Goal: Check status: Check status

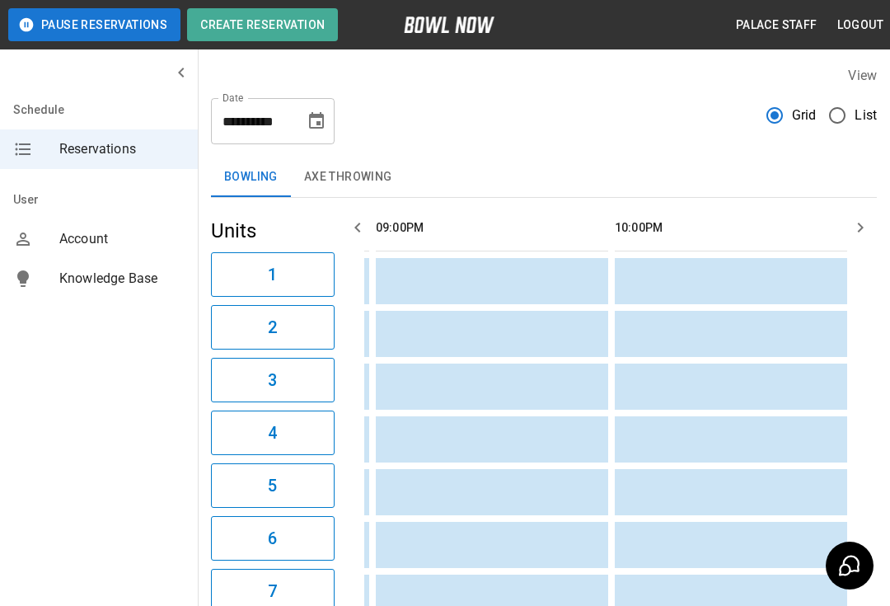
scroll to position [0, 2222]
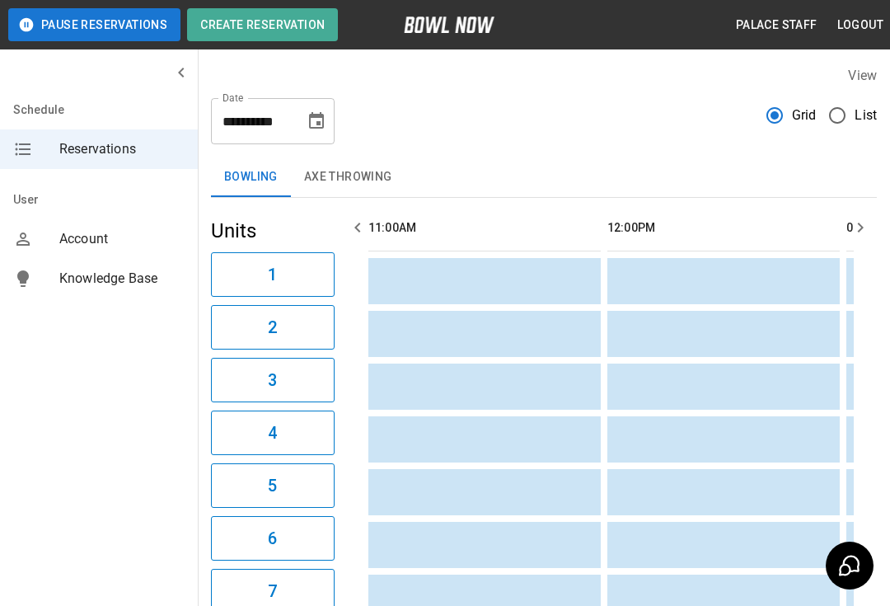
click at [384, 165] on button "AXE THROWING" at bounding box center [348, 177] width 115 height 40
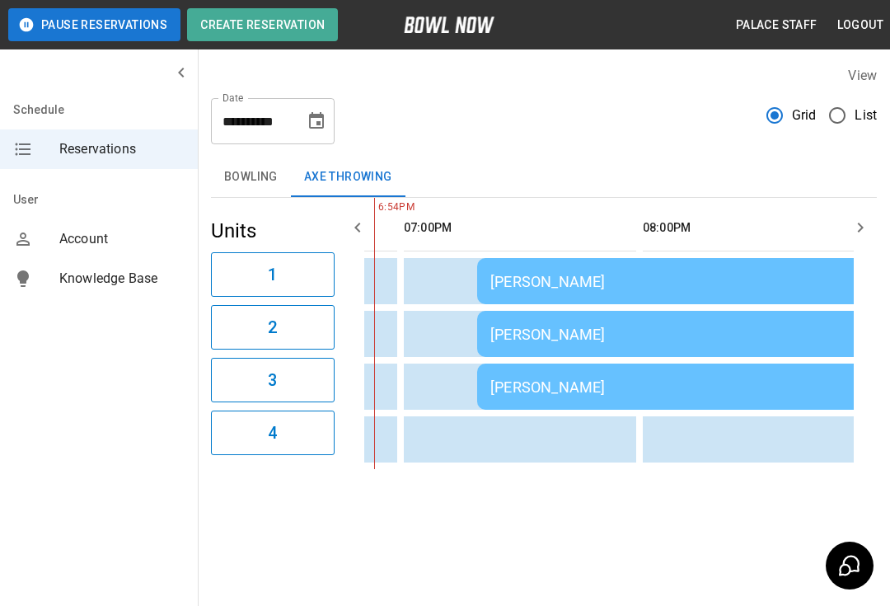
click at [599, 337] on div "[PERSON_NAME]" at bounding box center [744, 333] width 508 height 17
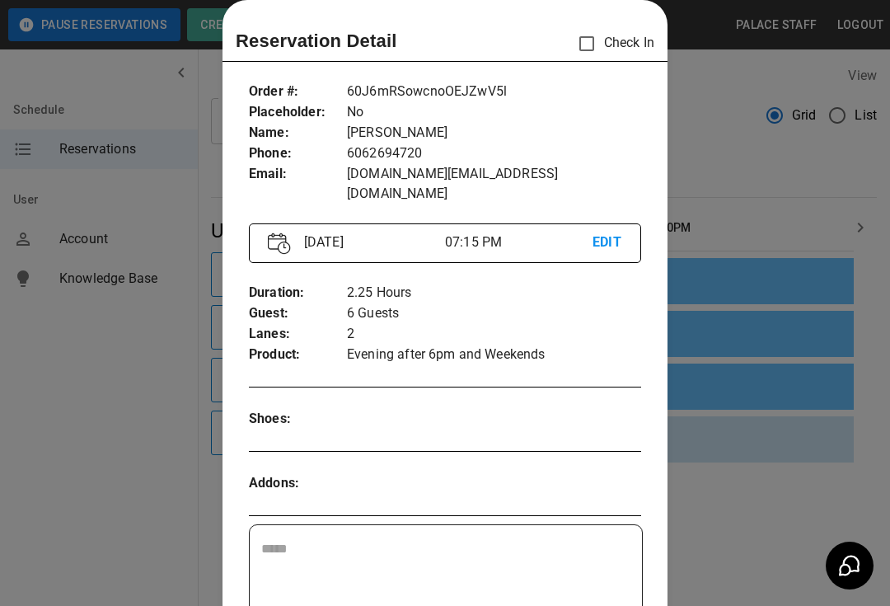
click at [702, 442] on div at bounding box center [445, 303] width 890 height 606
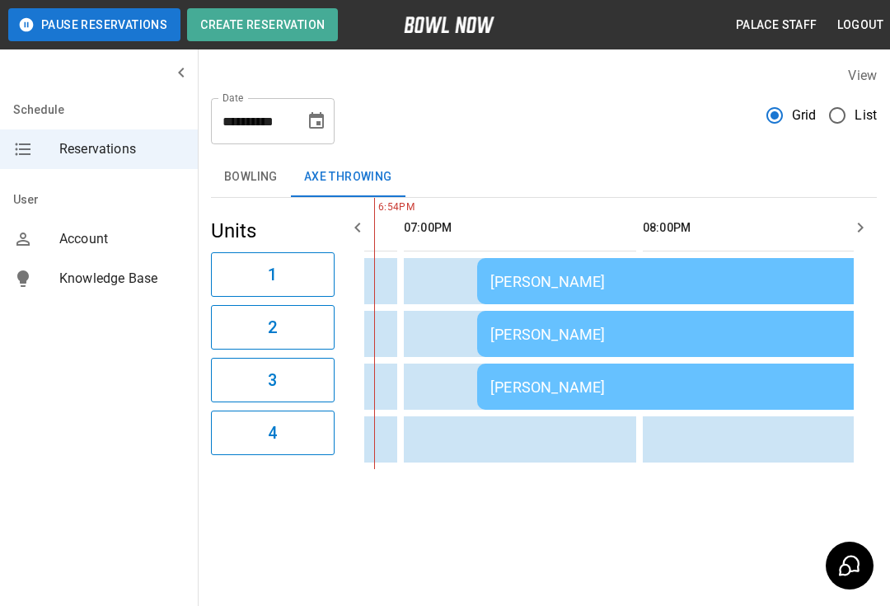
click at [652, 405] on td "[PERSON_NAME]" at bounding box center [744, 386] width 535 height 46
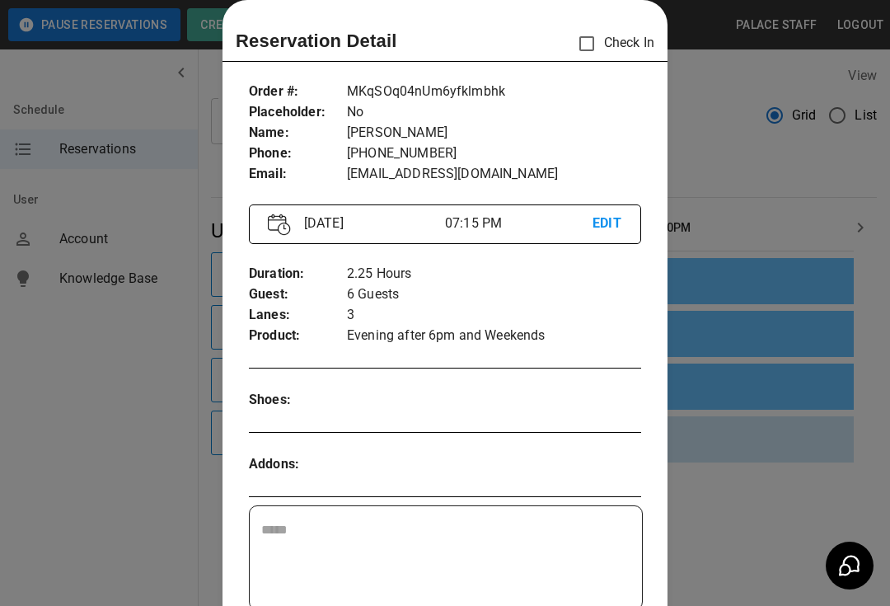
click at [712, 503] on div at bounding box center [445, 303] width 890 height 606
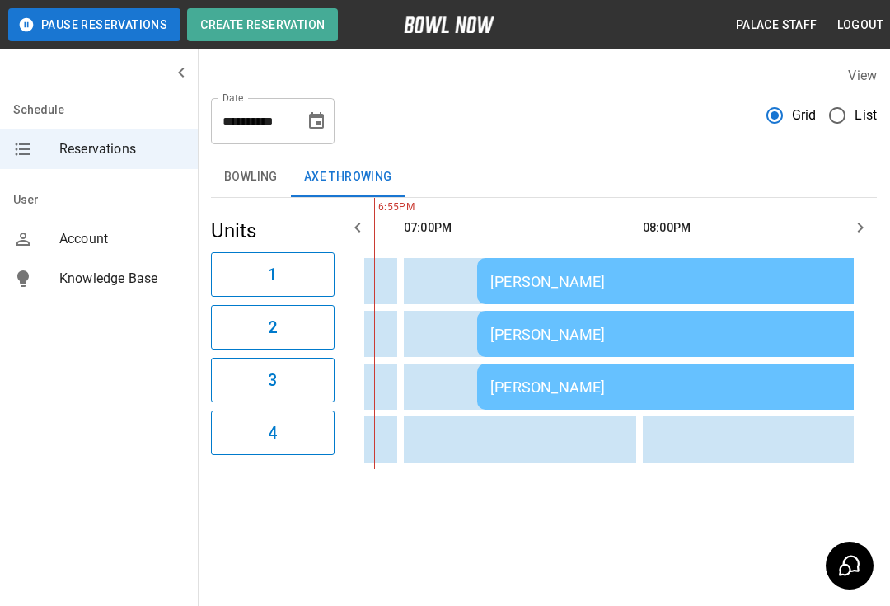
click at [241, 172] on button "Bowling" at bounding box center [251, 177] width 80 height 40
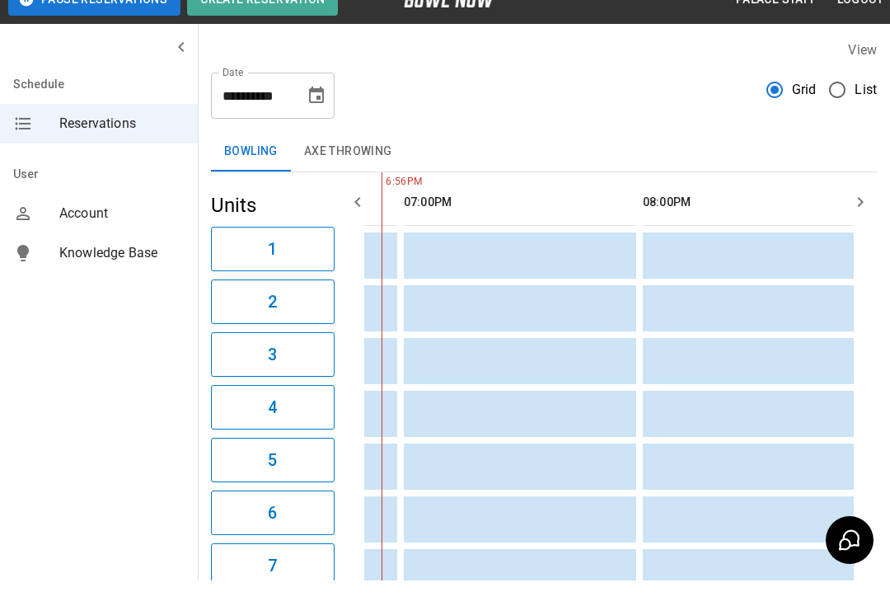
scroll to position [52, 0]
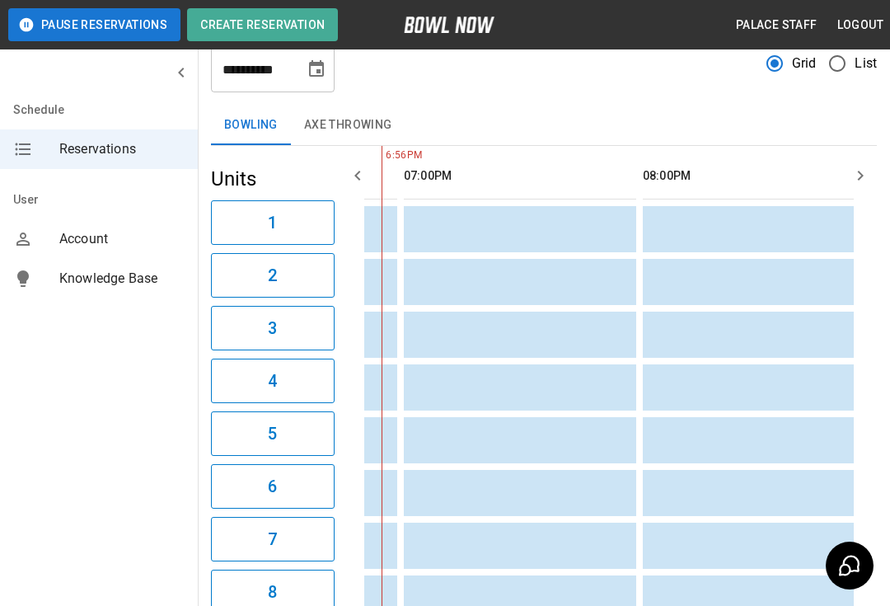
click at [344, 141] on button "AXE THROWING" at bounding box center [348, 125] width 115 height 40
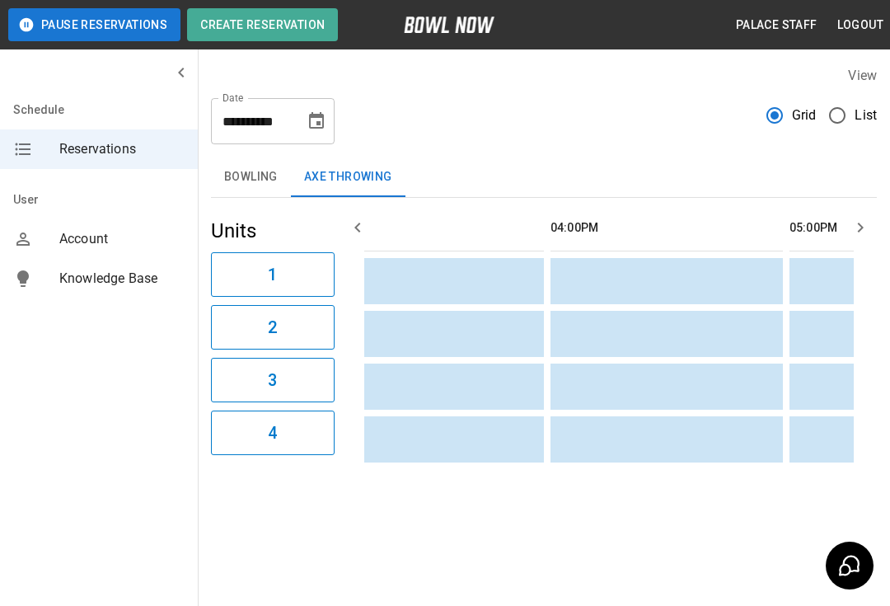
scroll to position [0, 919]
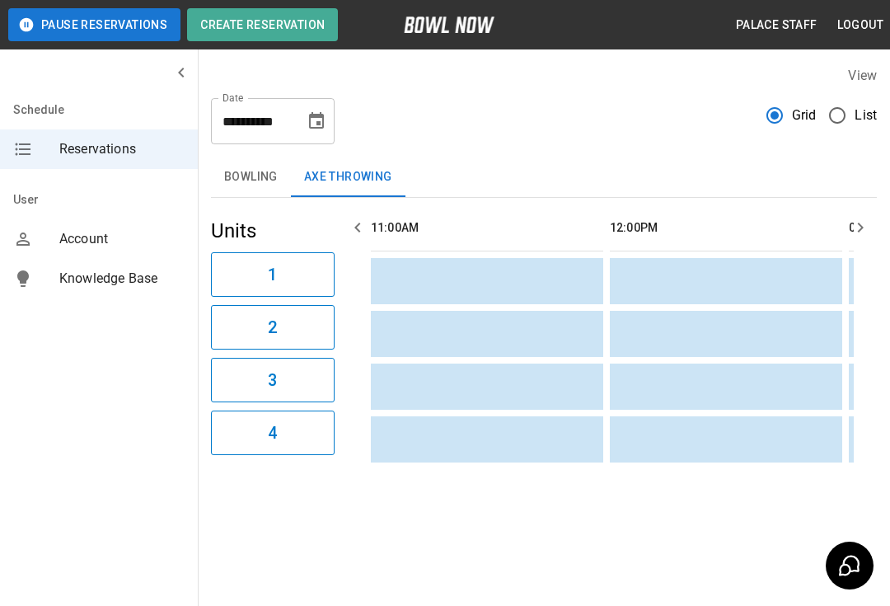
click at [260, 176] on button "Bowling" at bounding box center [251, 177] width 80 height 40
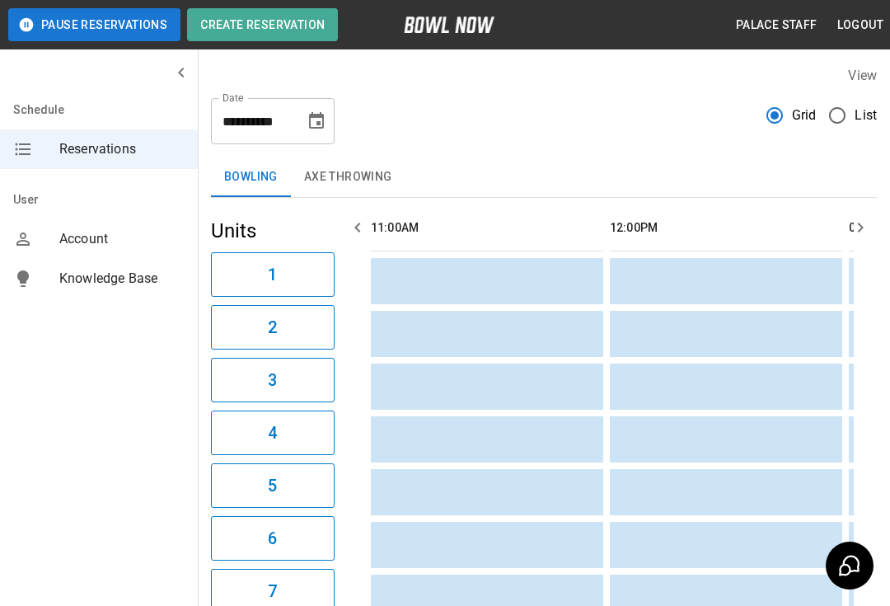
click at [349, 183] on button "AXE THROWING" at bounding box center [348, 177] width 115 height 40
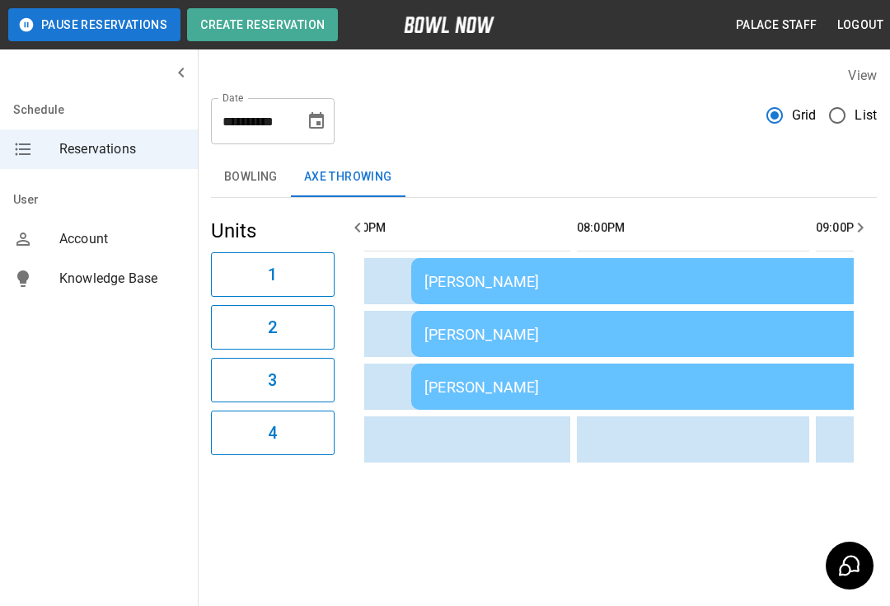
click at [629, 278] on div "[PERSON_NAME]" at bounding box center [678, 281] width 508 height 17
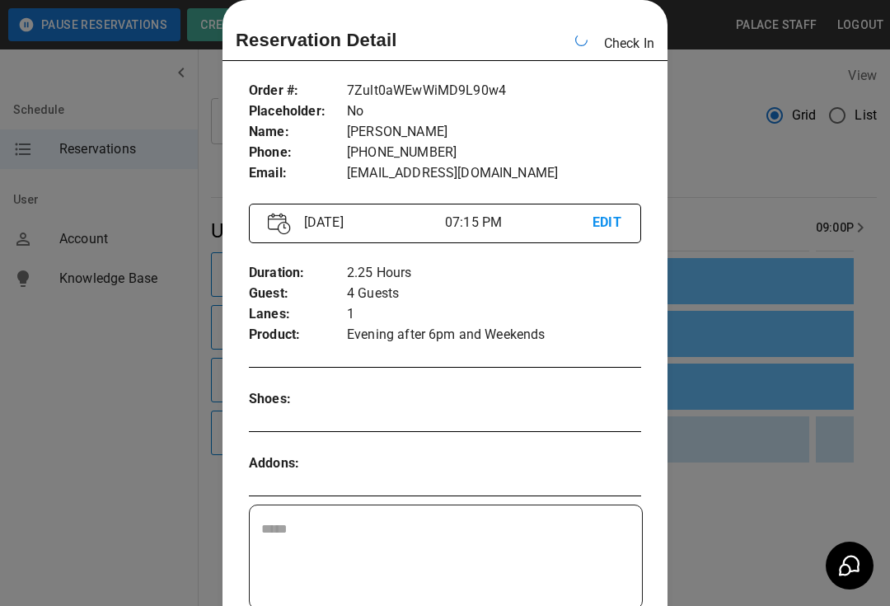
scroll to position [0, 1912]
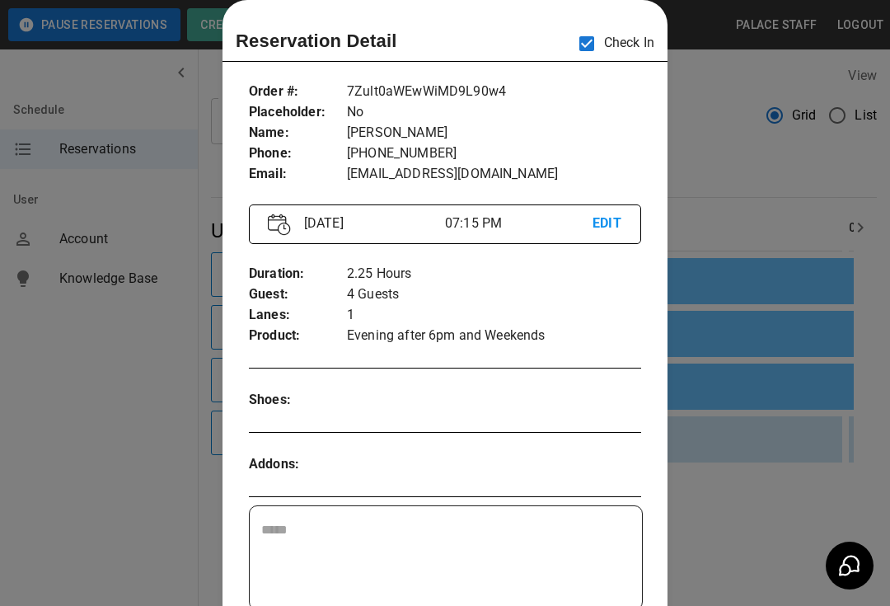
click at [775, 428] on div at bounding box center [445, 303] width 890 height 606
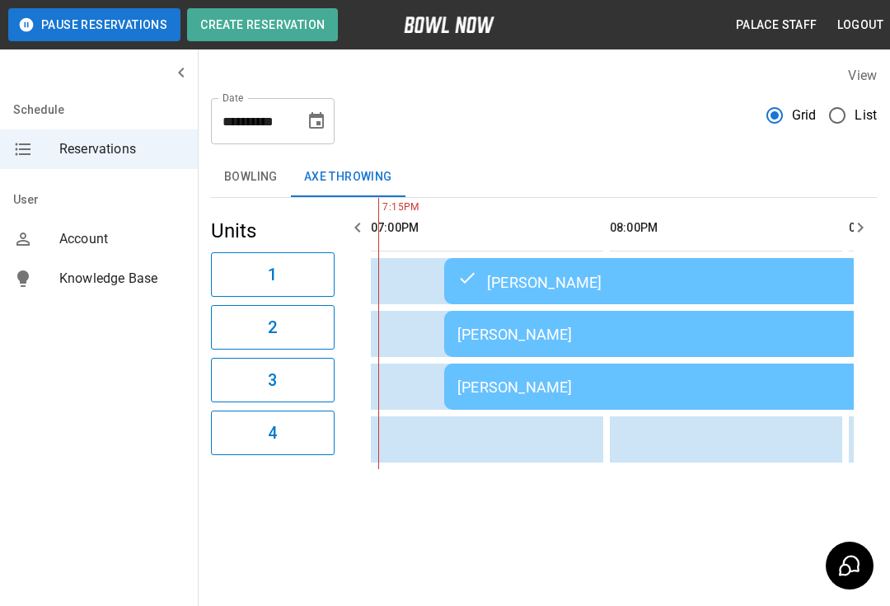
click at [581, 327] on div "[PERSON_NAME]" at bounding box center [711, 333] width 508 height 17
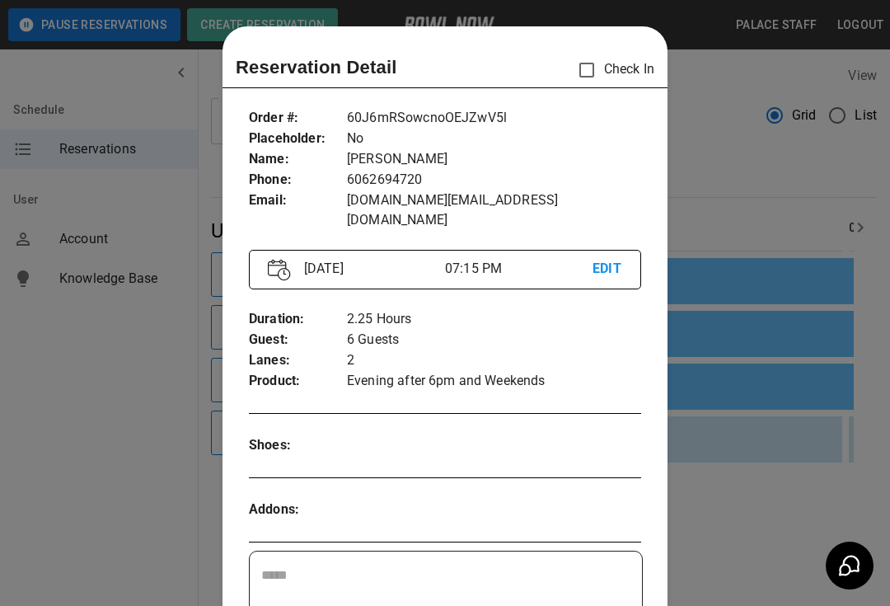
scroll to position [26, 0]
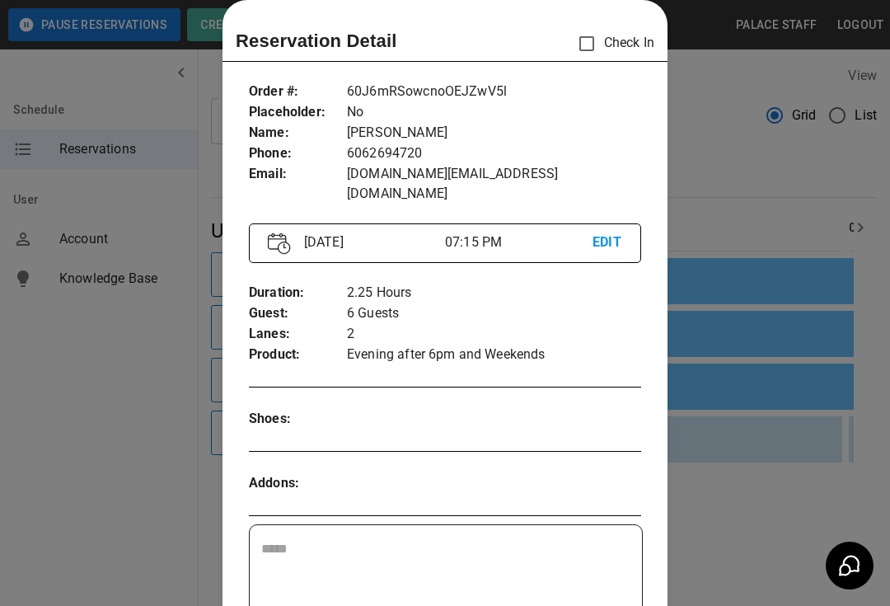
click at [547, 348] on div "Duration : Guest : Lanes : Product : 2.25 Hours 6 Guests 2 Evening after 6pm an…" at bounding box center [445, 323] width 392 height 109
click at [738, 247] on div at bounding box center [445, 303] width 890 height 606
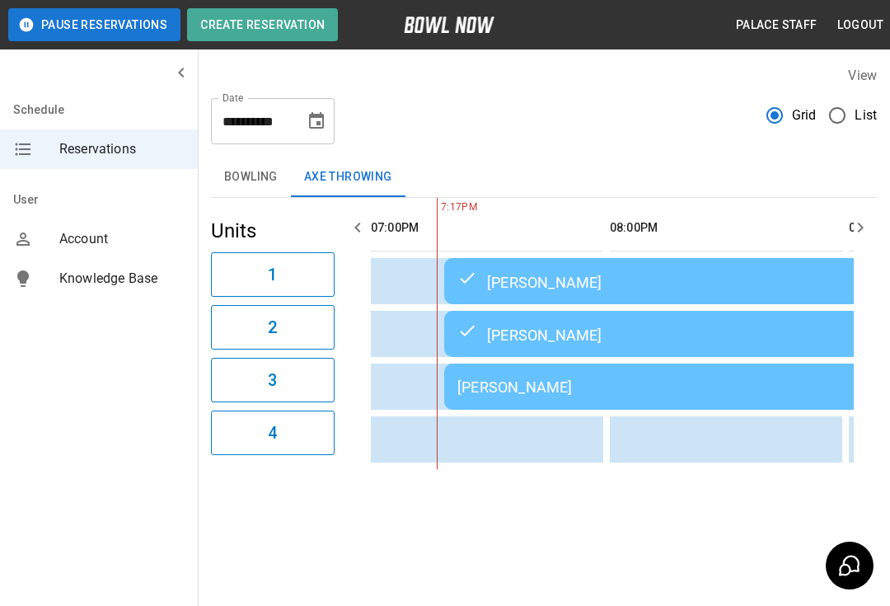
click at [519, 408] on td "[PERSON_NAME]" at bounding box center [711, 386] width 535 height 46
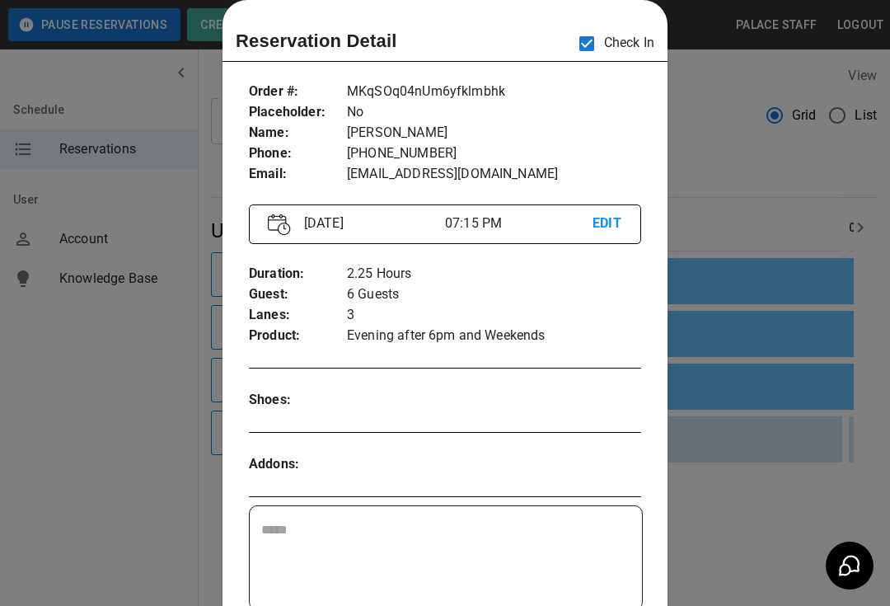
click at [768, 208] on div at bounding box center [445, 303] width 890 height 606
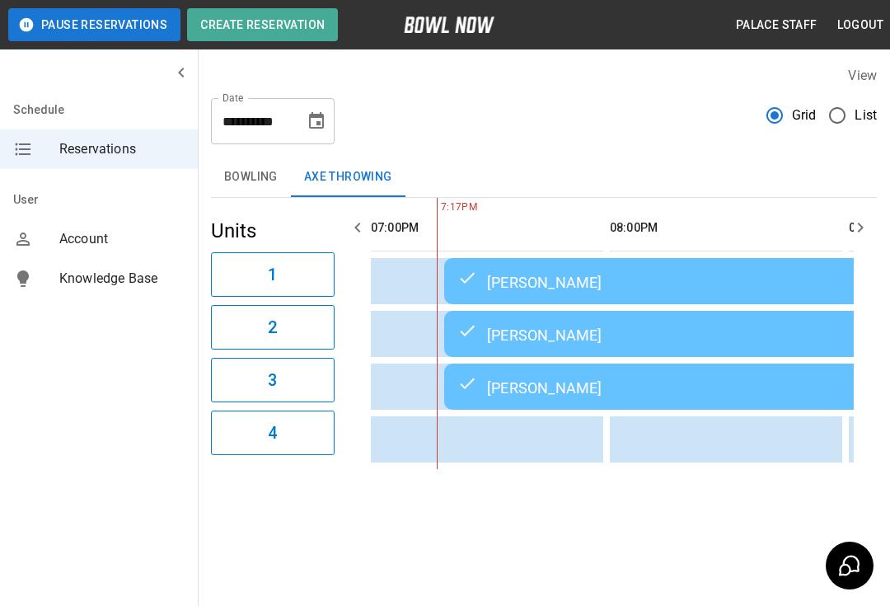
click at [648, 332] on div "[PERSON_NAME]" at bounding box center [711, 334] width 508 height 20
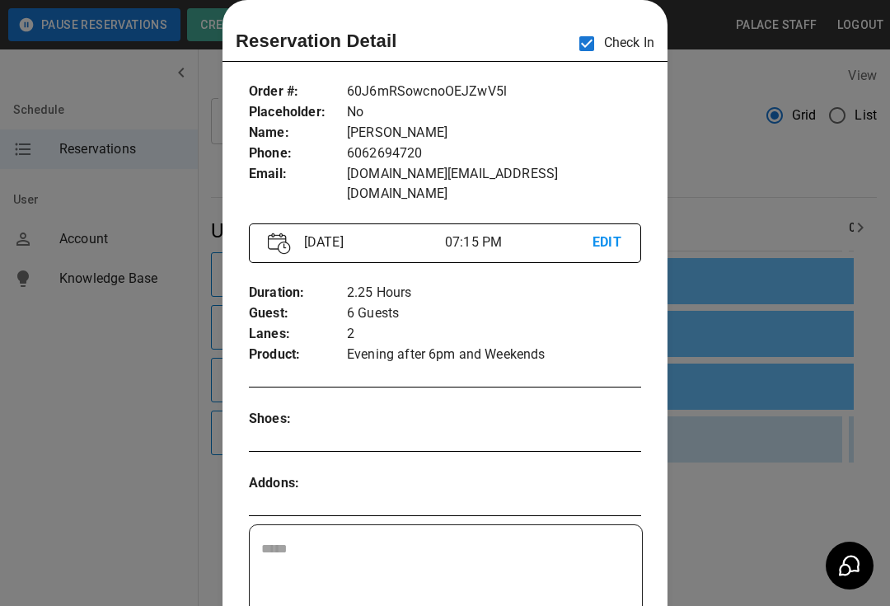
click at [758, 335] on div at bounding box center [445, 303] width 890 height 606
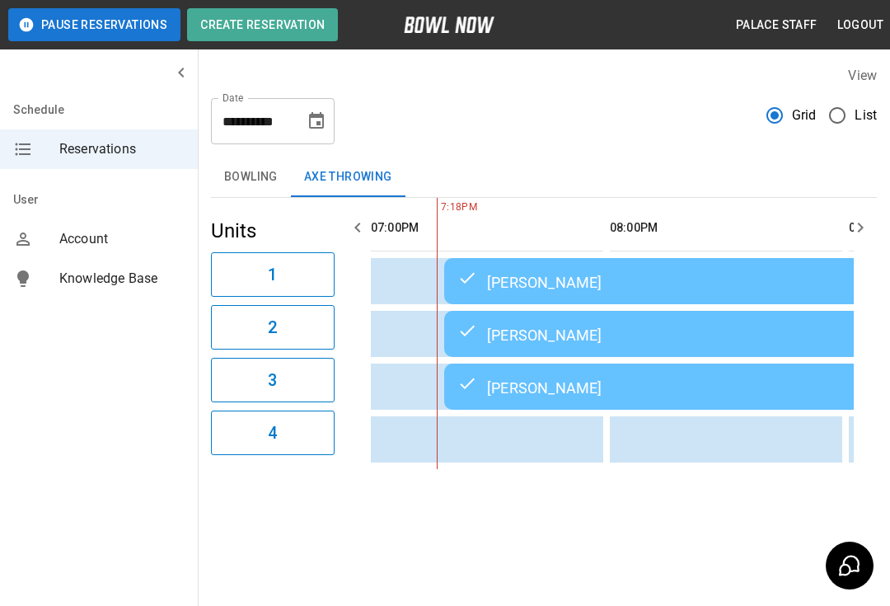
click at [724, 384] on div "[PERSON_NAME]" at bounding box center [711, 387] width 508 height 20
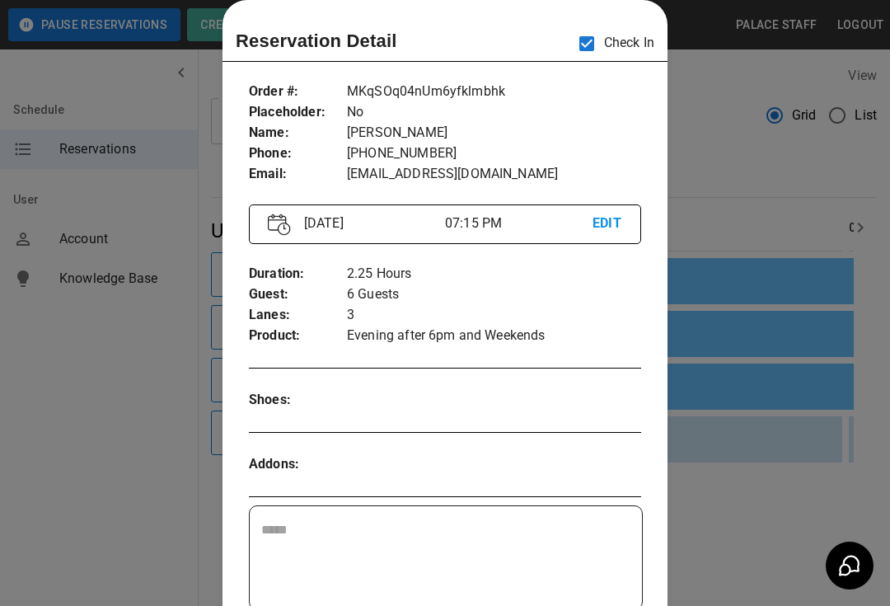
click at [766, 426] on div at bounding box center [445, 303] width 890 height 606
